Goal: Task Accomplishment & Management: Use online tool/utility

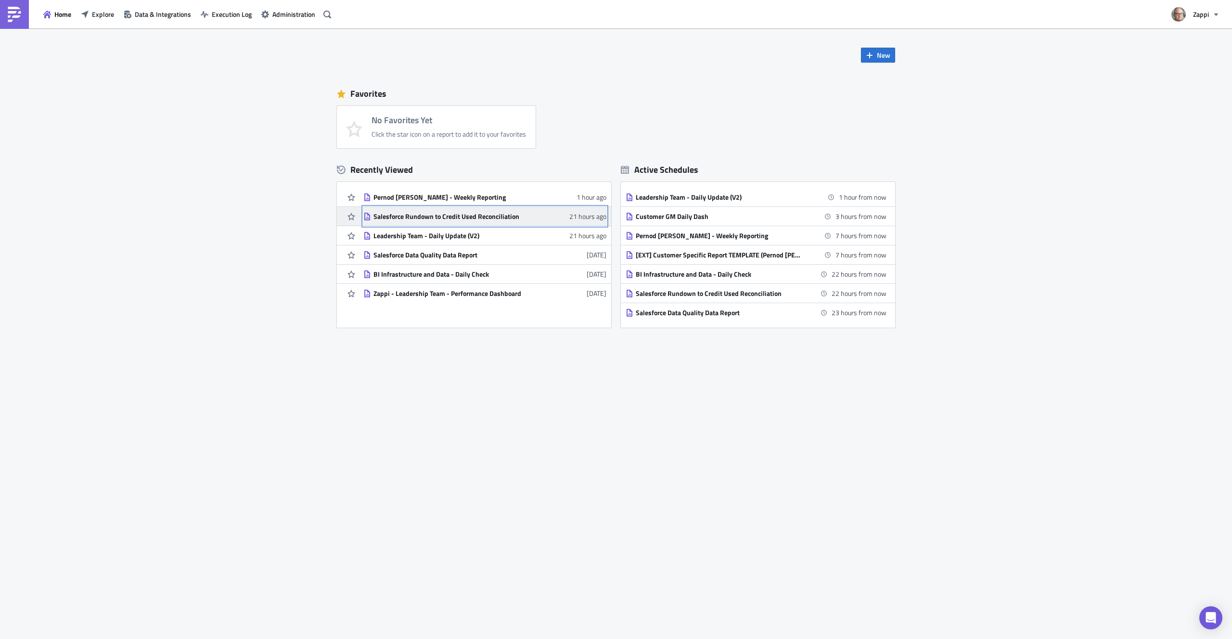
click at [496, 220] on div "Salesforce Rundown to Credit Used Reconciliation" at bounding box center [458, 216] width 168 height 9
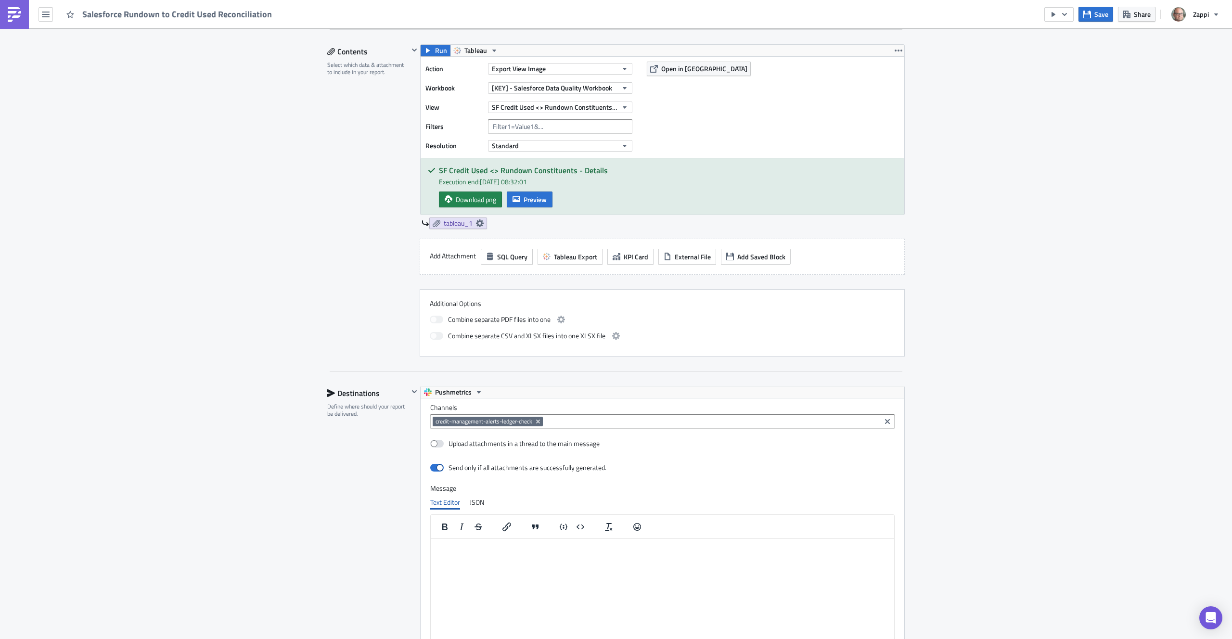
scroll to position [296, 0]
click at [576, 421] on input at bounding box center [711, 421] width 333 height 10
paste input "#credit-management-alerts-salesforce-qli-check"
click at [560, 422] on input "#credit-management-alerts-salesforce-qli-check" at bounding box center [711, 421] width 333 height 10
type input "credit-management-alerts-salesforce-qli-check"
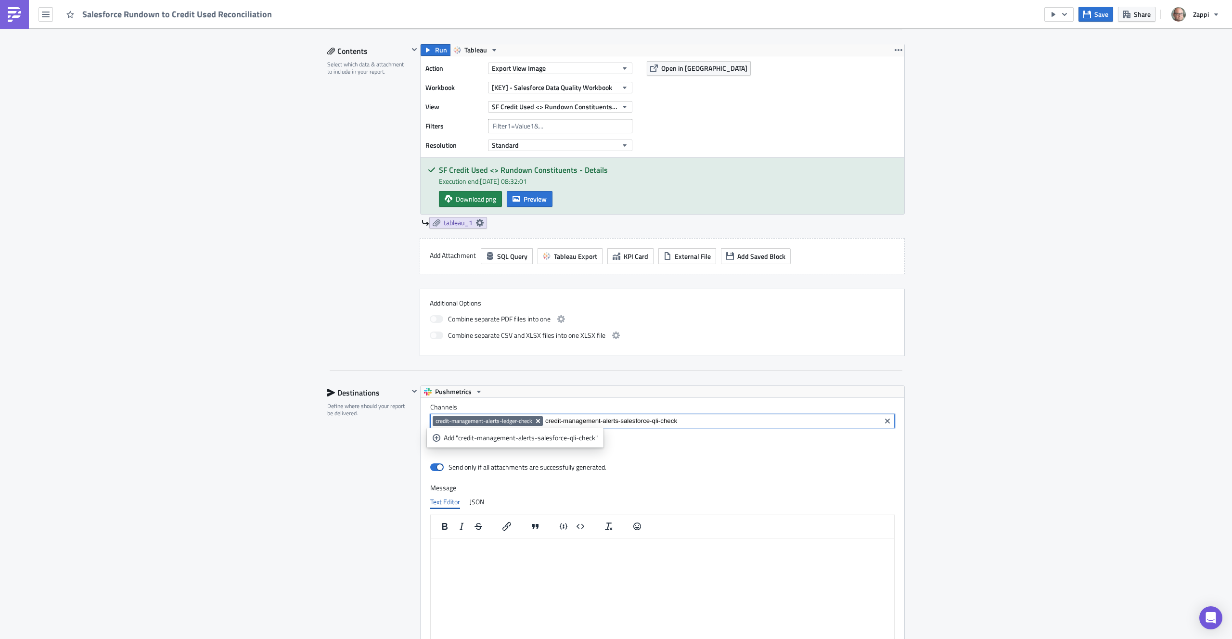
click at [538, 422] on icon "Remove Tag" at bounding box center [538, 421] width 4 height 4
click at [704, 462] on div "Send only if all attachments are successfully generated." at bounding box center [662, 468] width 464 height 17
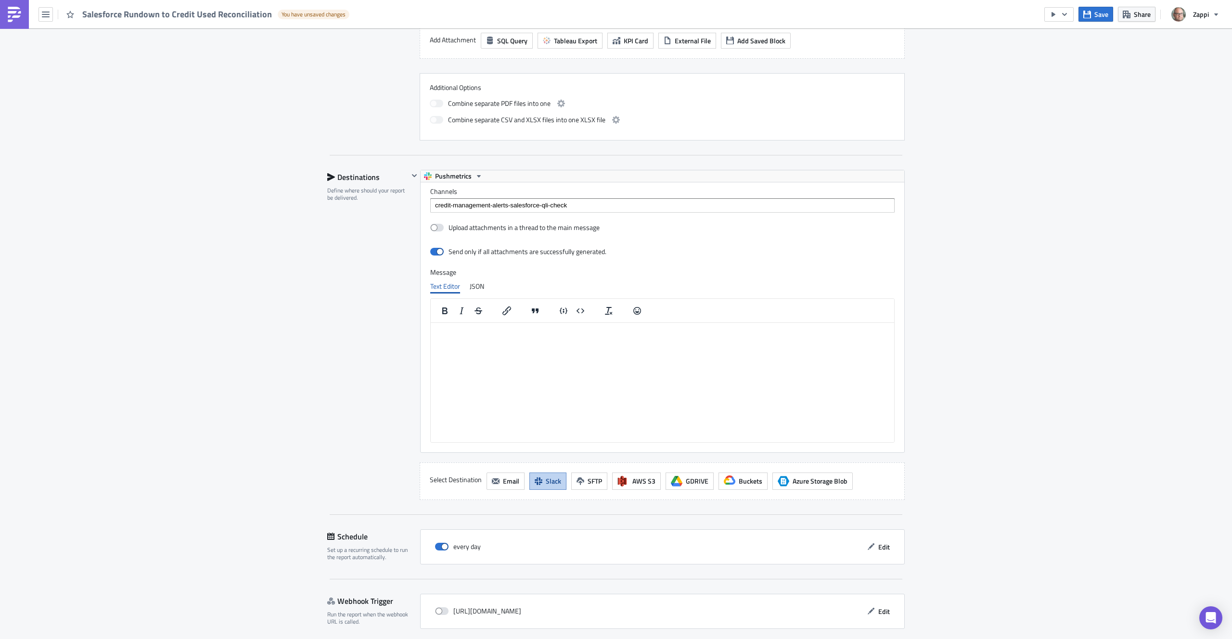
scroll to position [549, 0]
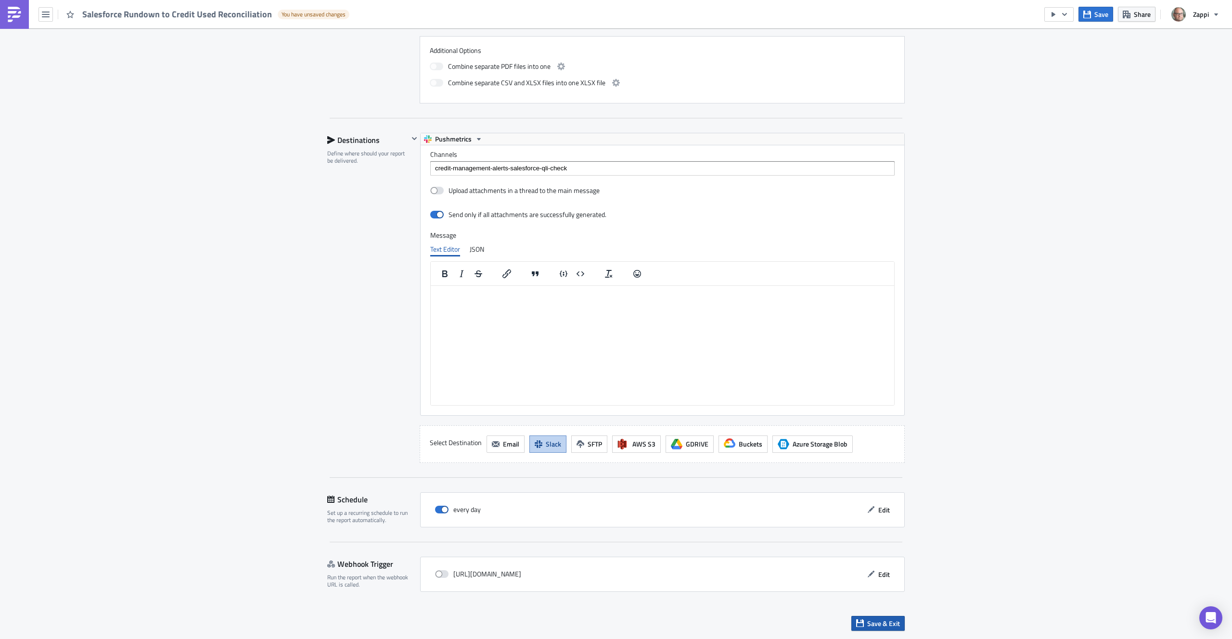
click at [863, 622] on button "Save & Exit" at bounding box center [877, 623] width 53 height 15
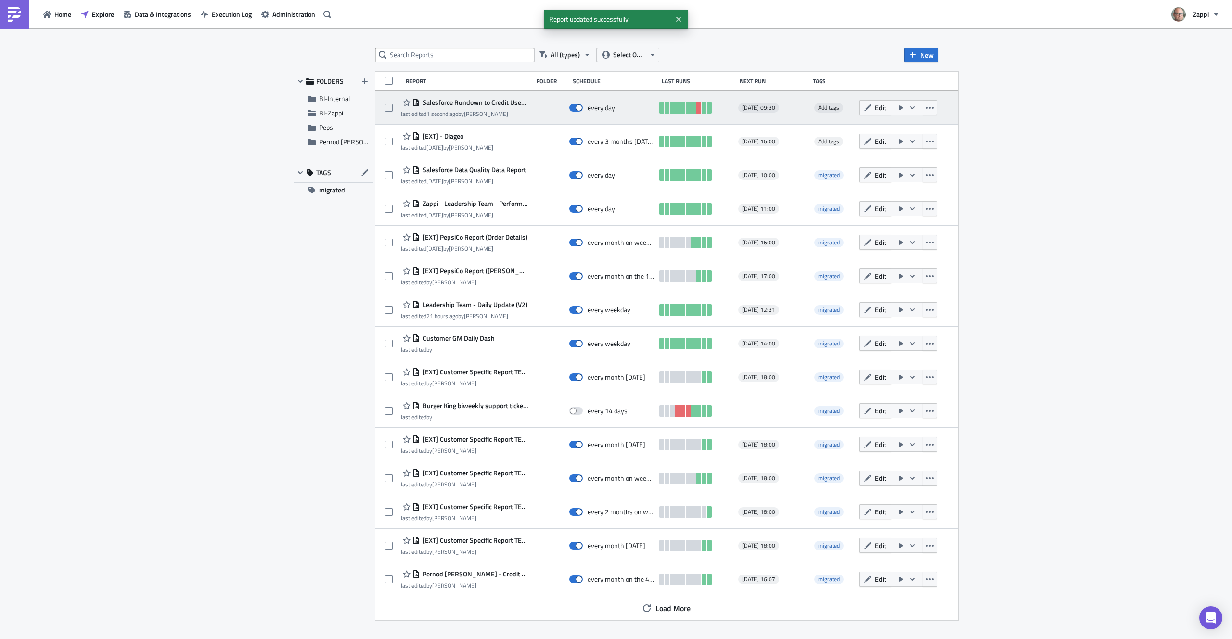
click at [903, 107] on icon "button" at bounding box center [902, 107] width 4 height 5
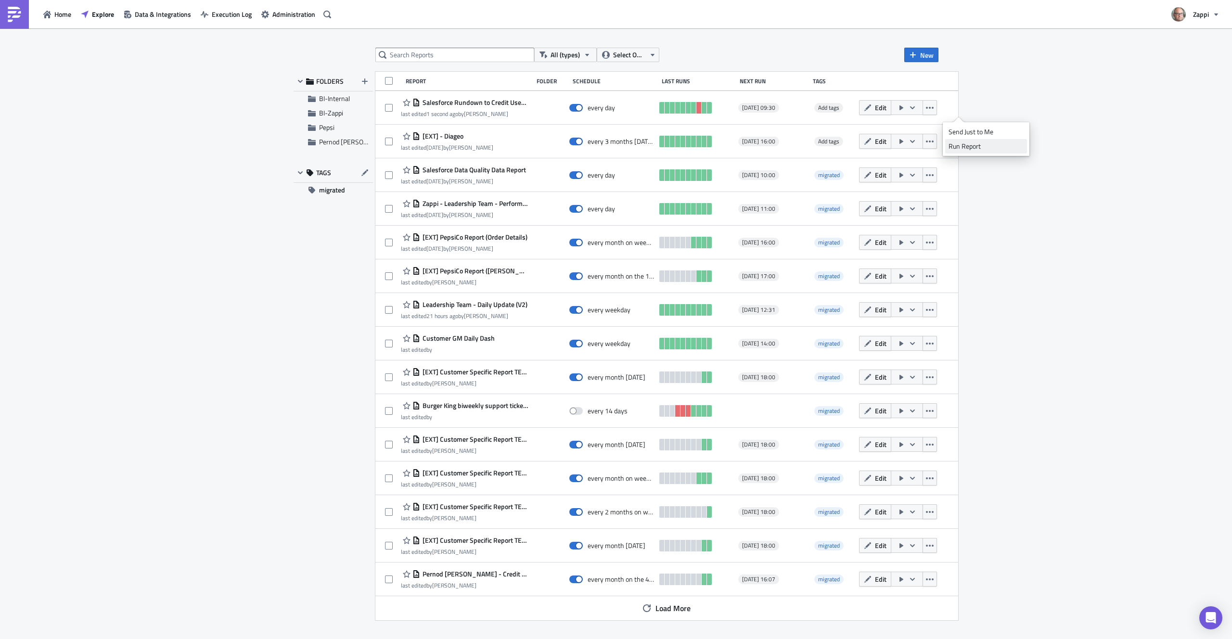
click at [961, 144] on div "Run Report" at bounding box center [986, 147] width 75 height 10
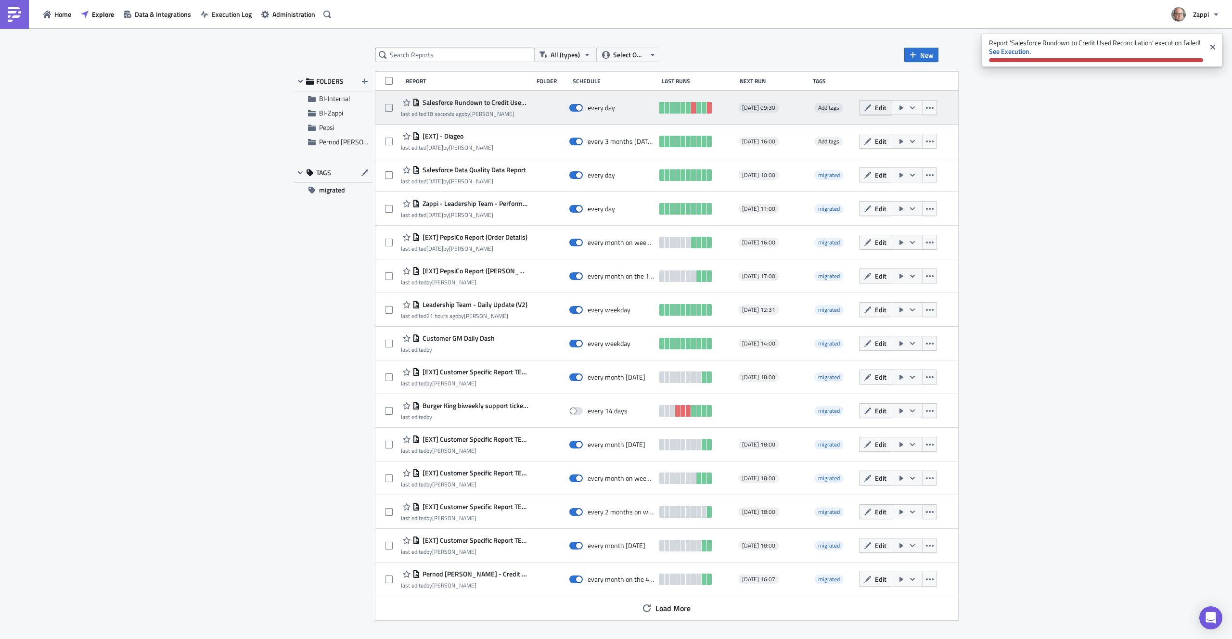
click at [891, 113] on button "Edit" at bounding box center [875, 107] width 32 height 15
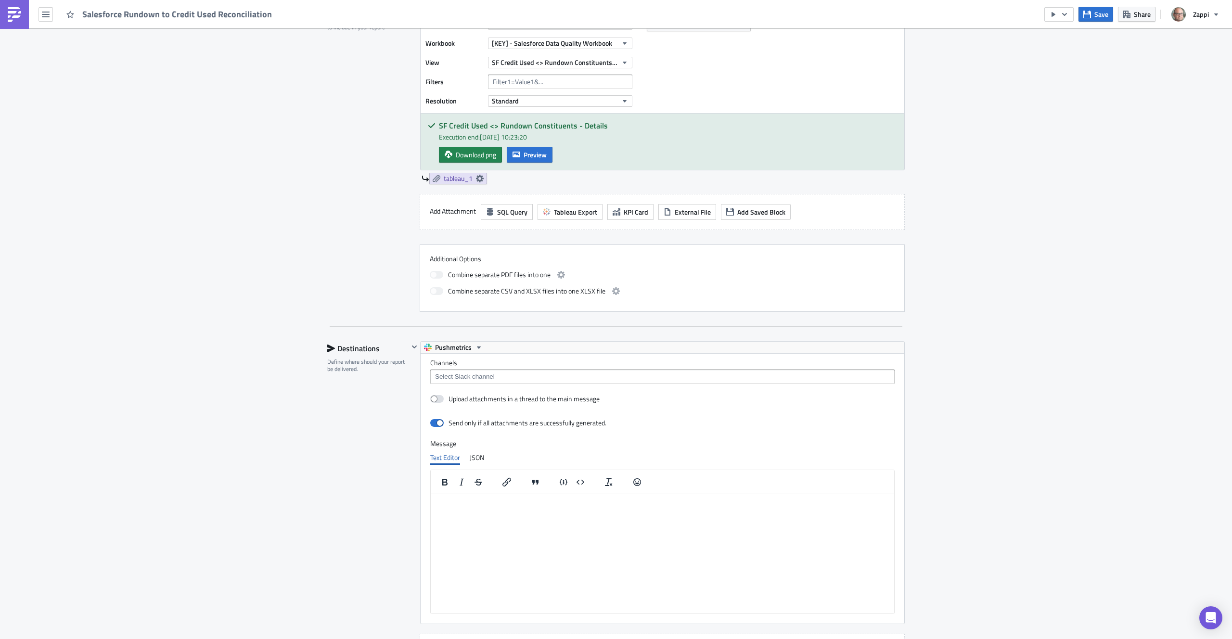
scroll to position [354, 0]
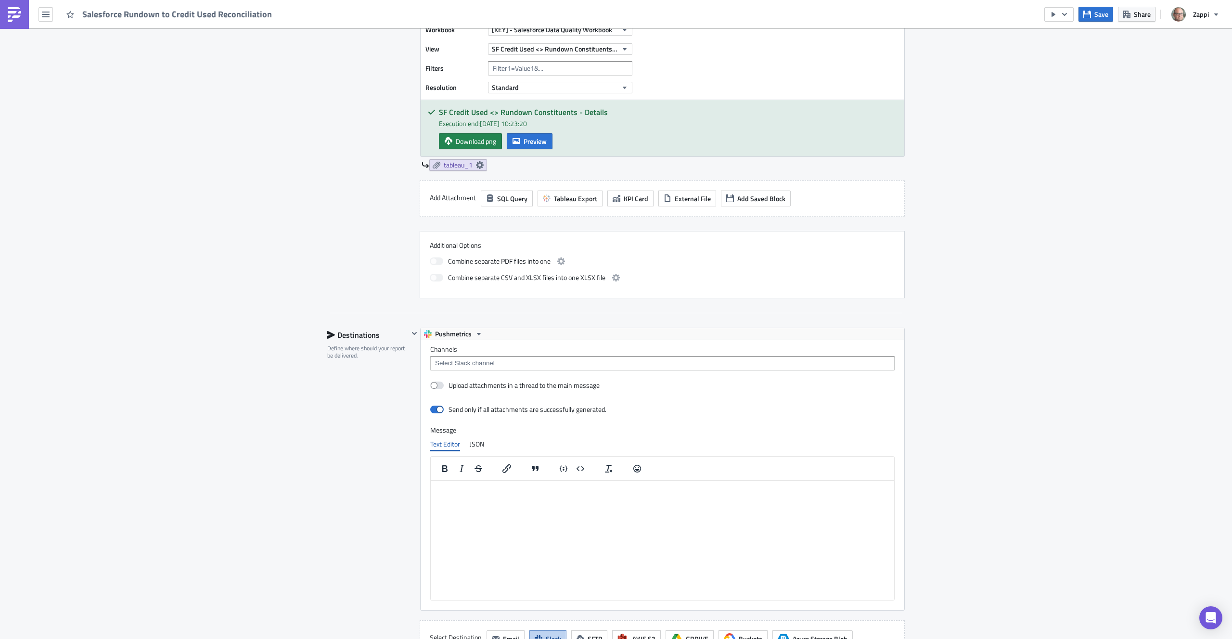
click at [523, 362] on input at bounding box center [662, 364] width 459 height 10
click at [1082, 315] on div "Execution Log Edit " Salesforce Rundown to Credit Used Reconciliation " Setting…" at bounding box center [616, 254] width 1232 height 1161
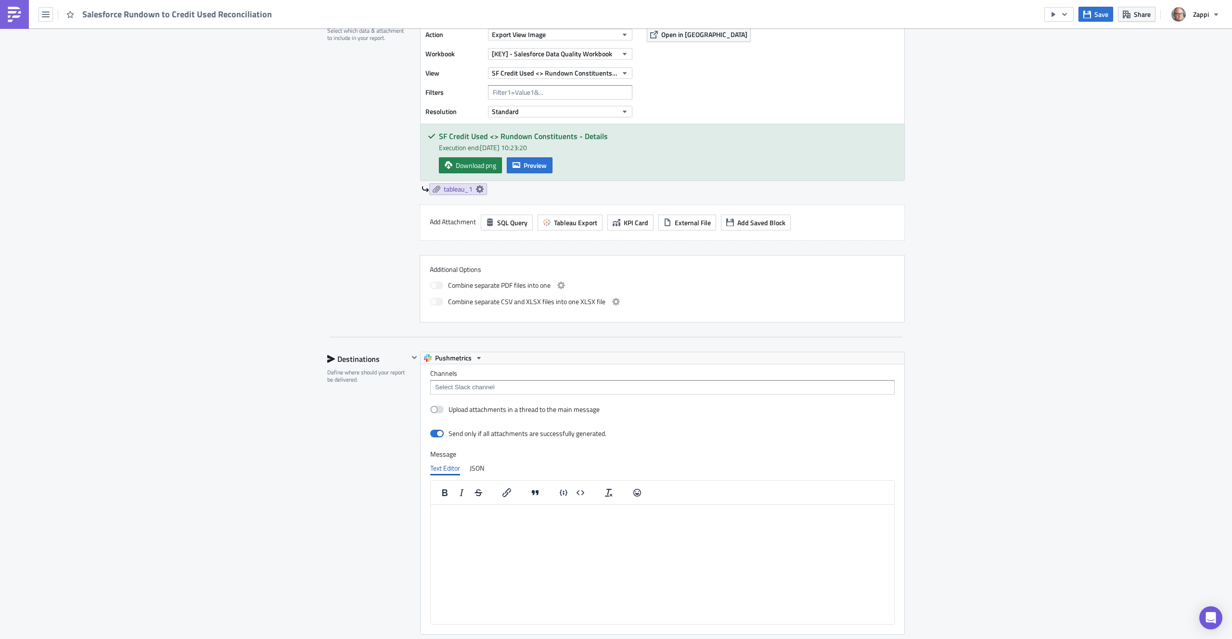
scroll to position [330, 0]
click at [502, 384] on input at bounding box center [662, 388] width 459 height 10
paste input "#credit-management-alerts-salesforce-qli-check"
type input "#credit-management-alerts-salesforce-qli-check"
click at [580, 404] on div "Add "#credit-management-alerts-salesforce-qli-check"" at bounding box center [523, 405] width 158 height 10
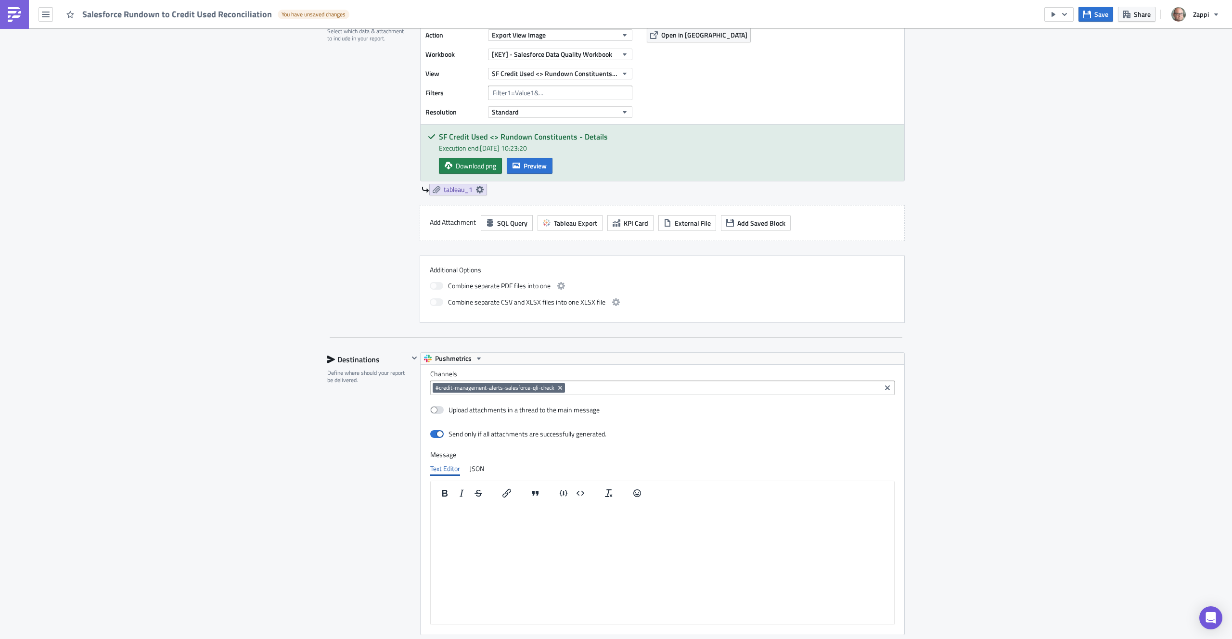
click at [963, 400] on div "Execution Log Edit " Salesforce Rundown to Credit Used Reconciliation " Draft S…" at bounding box center [616, 279] width 1232 height 1161
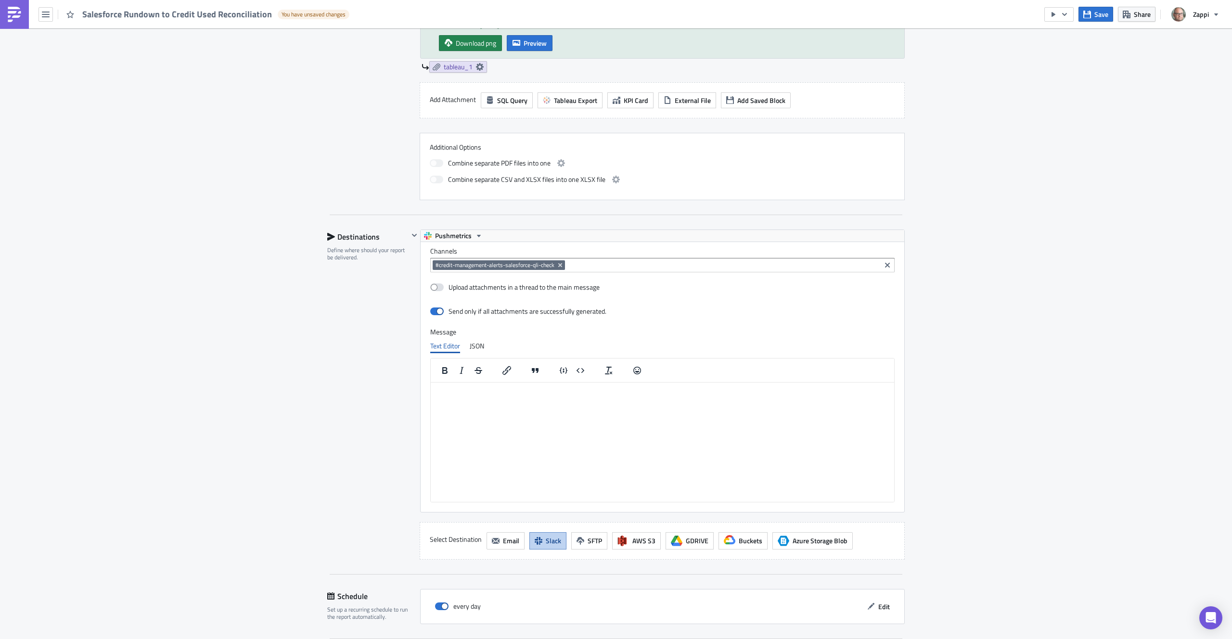
scroll to position [549, 0]
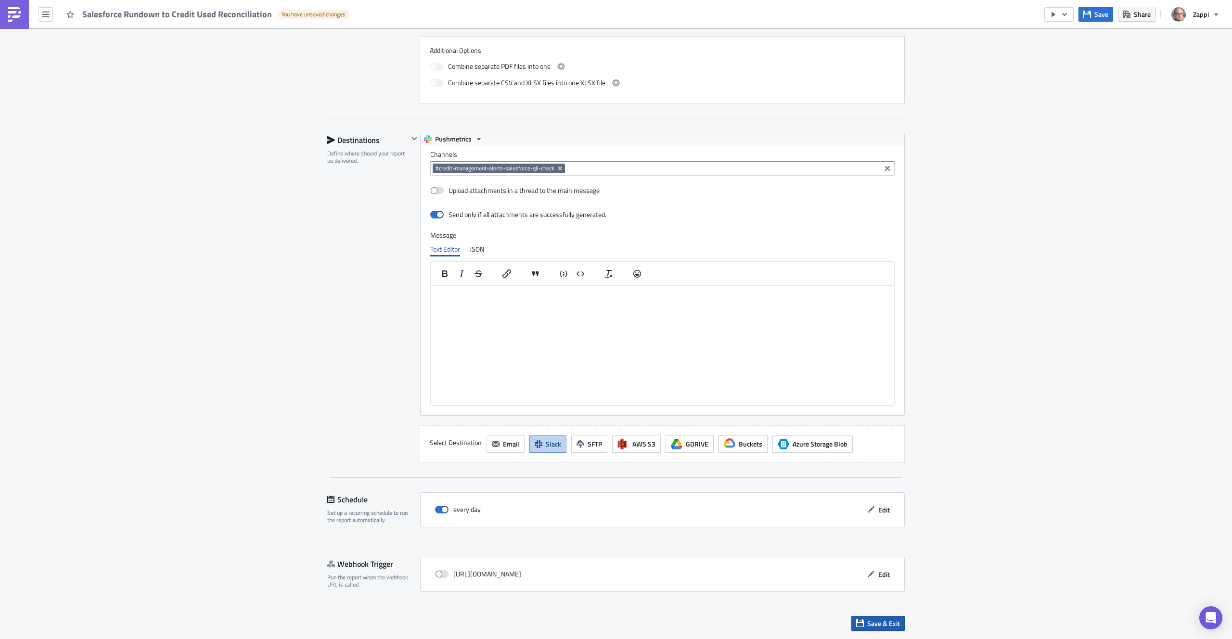
click at [879, 621] on span "Save & Exit" at bounding box center [883, 623] width 33 height 10
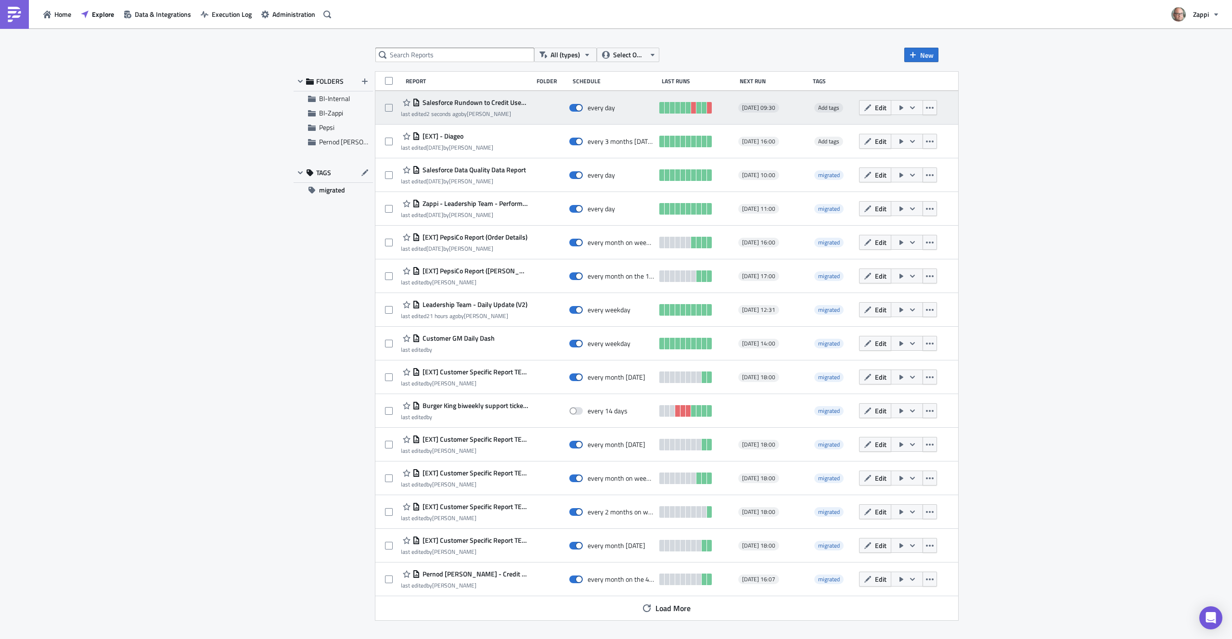
click at [905, 106] on icon "button" at bounding box center [902, 108] width 8 height 8
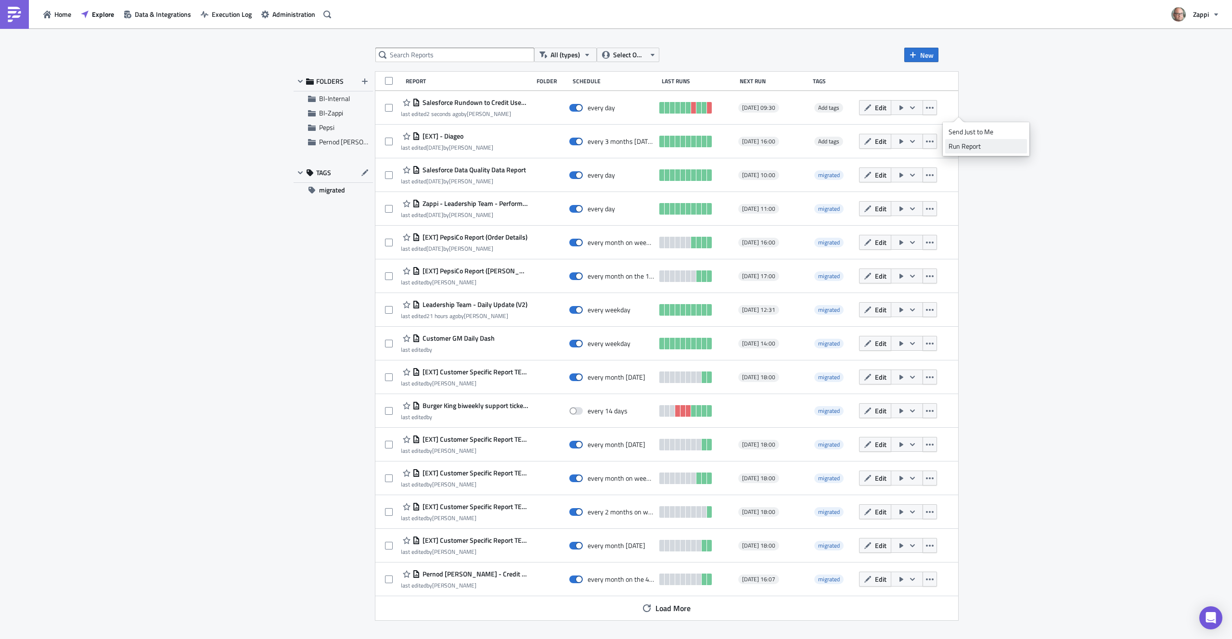
click at [961, 140] on link "Run Report" at bounding box center [986, 146] width 82 height 14
drag, startPoint x: 1103, startPoint y: 196, endPoint x: 1044, endPoint y: 173, distance: 63.8
click at [1103, 196] on div "All (types) Select Owner New FOLDERS BI-Internal BI-Zappi Pepsi Pernod [PERSON_…" at bounding box center [616, 334] width 1232 height 612
